Goal: Navigation & Orientation: Find specific page/section

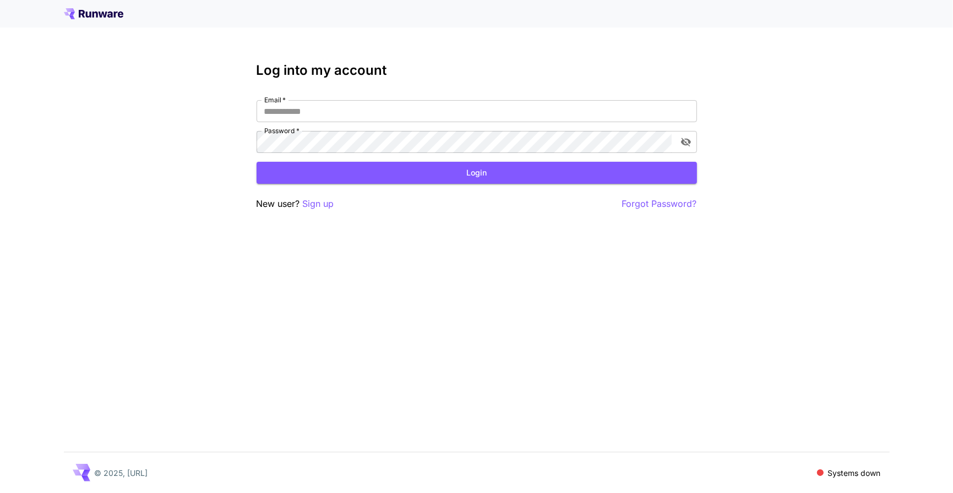
click at [113, 13] on icon at bounding box center [93, 13] width 59 height 11
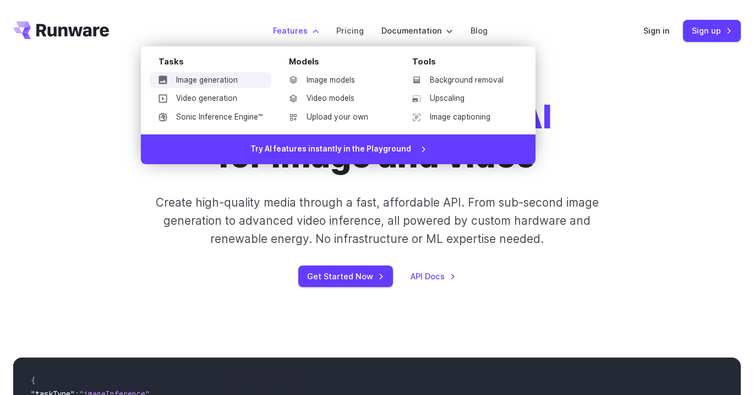
click at [235, 76] on link "Image generation" at bounding box center [211, 80] width 122 height 17
